Goal: Information Seeking & Learning: Learn about a topic

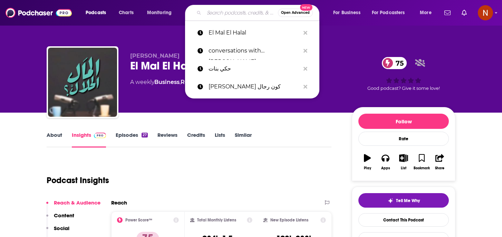
click at [231, 13] on input "Search podcasts, credits, & more..." at bounding box center [241, 12] width 74 height 11
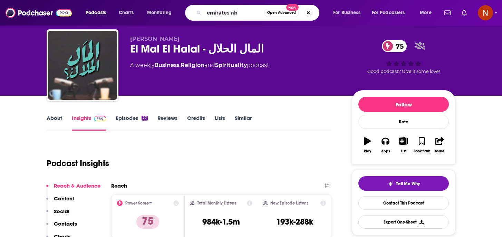
type input "emirates nbd"
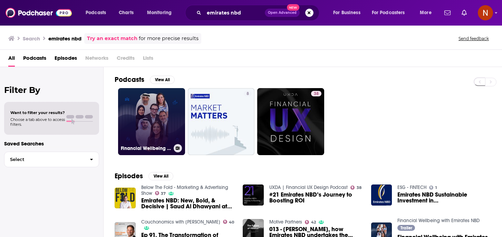
click at [155, 130] on link "Financial Wellbeing with Emirates NBD" at bounding box center [151, 121] width 67 height 67
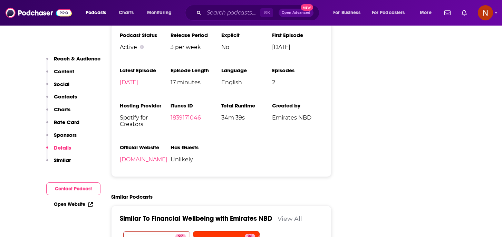
scroll to position [821, 0]
